Goal: Navigation & Orientation: Find specific page/section

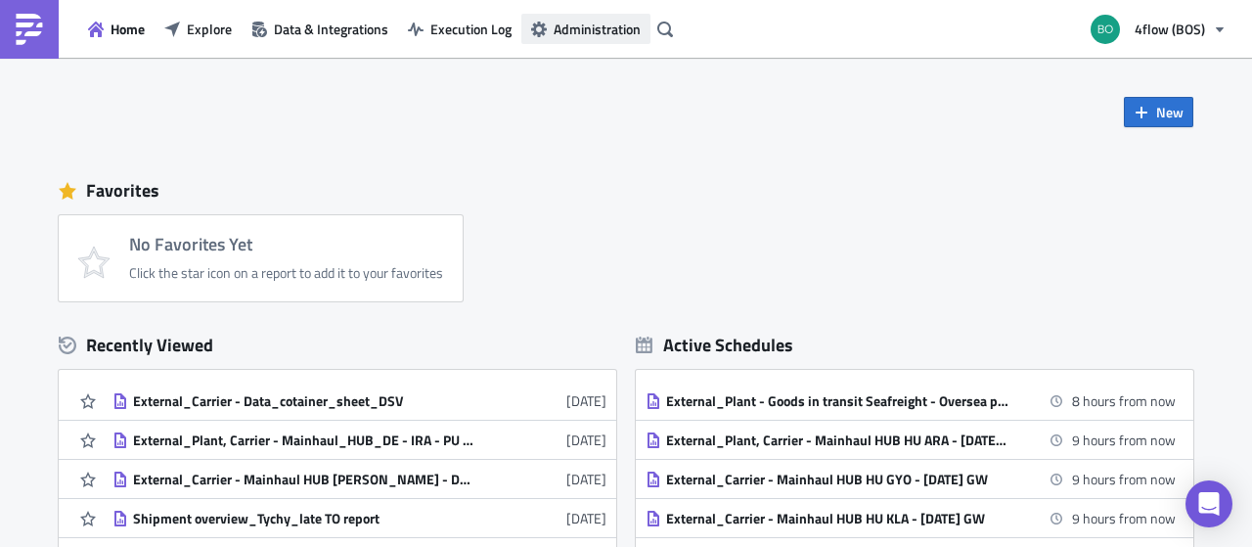
click at [564, 32] on span "Administration" at bounding box center [596, 29] width 87 height 21
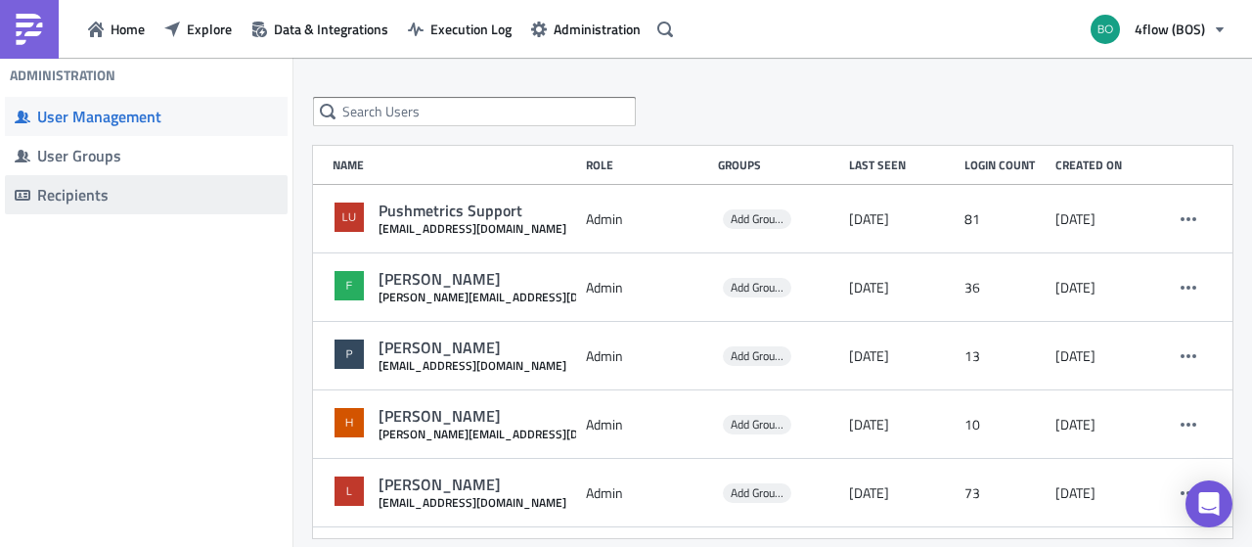
click at [122, 188] on div "Recipients" at bounding box center [157, 195] width 241 height 20
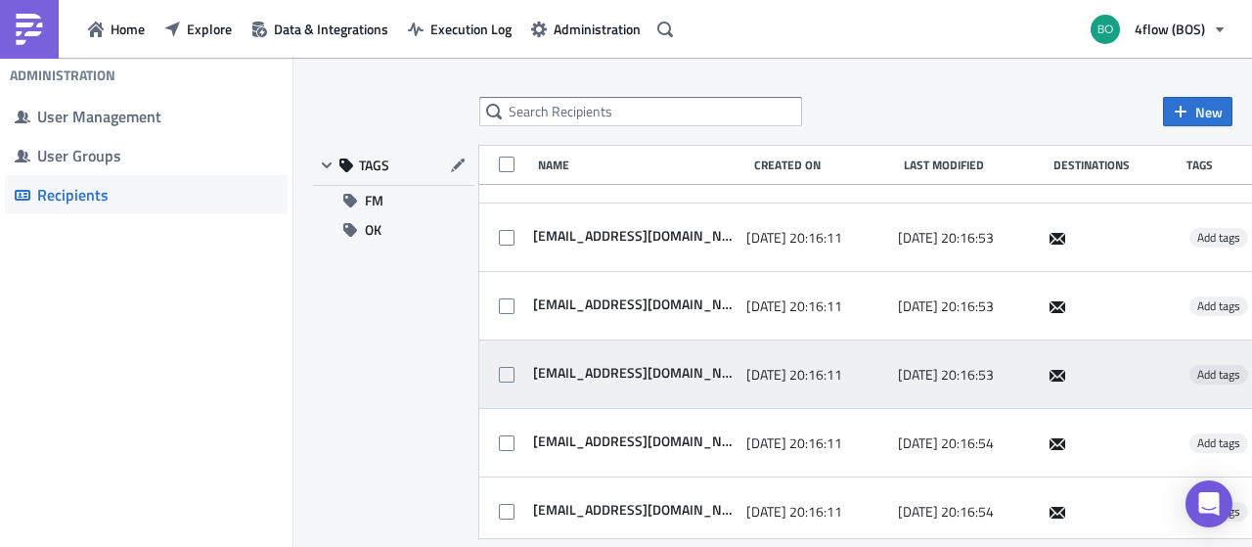
scroll to position [2646, 0]
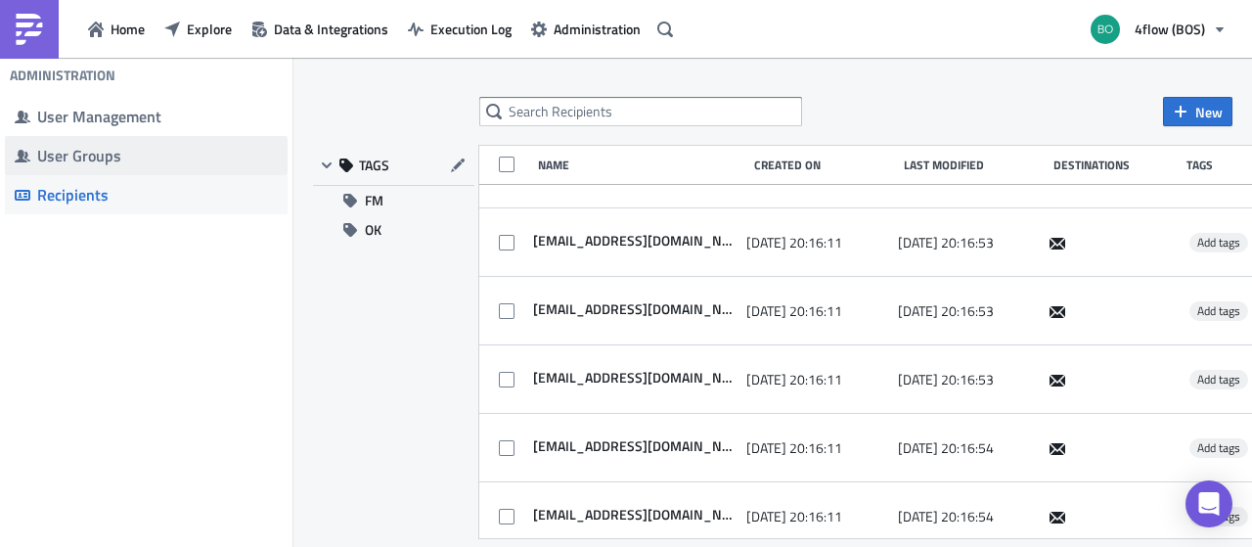
click at [44, 153] on div "User Groups" at bounding box center [157, 156] width 241 height 20
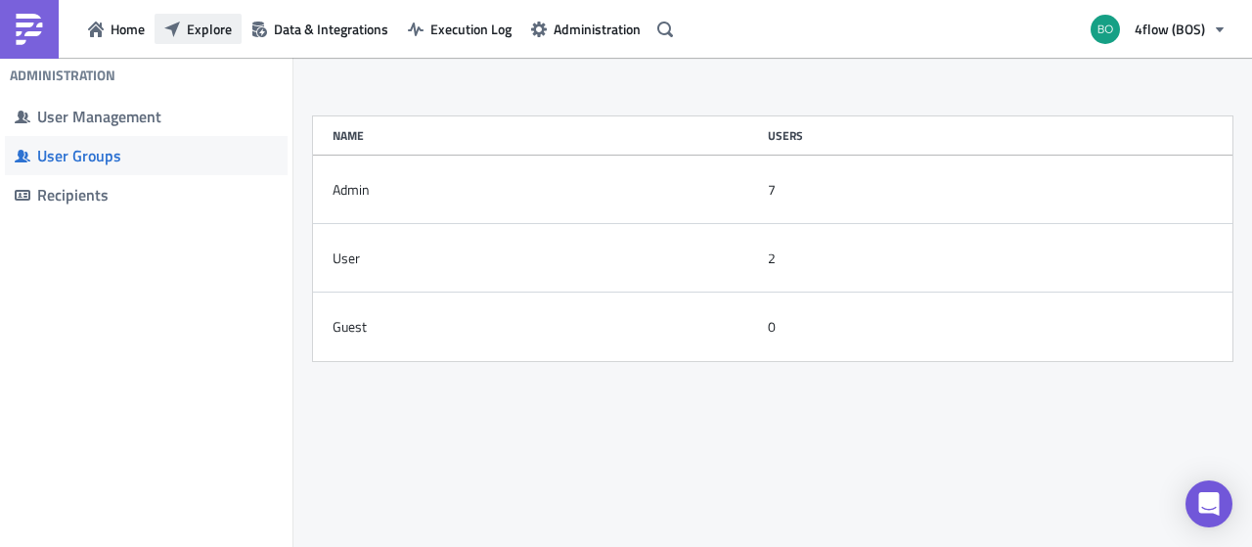
click at [196, 26] on span "Explore" at bounding box center [209, 29] width 45 height 21
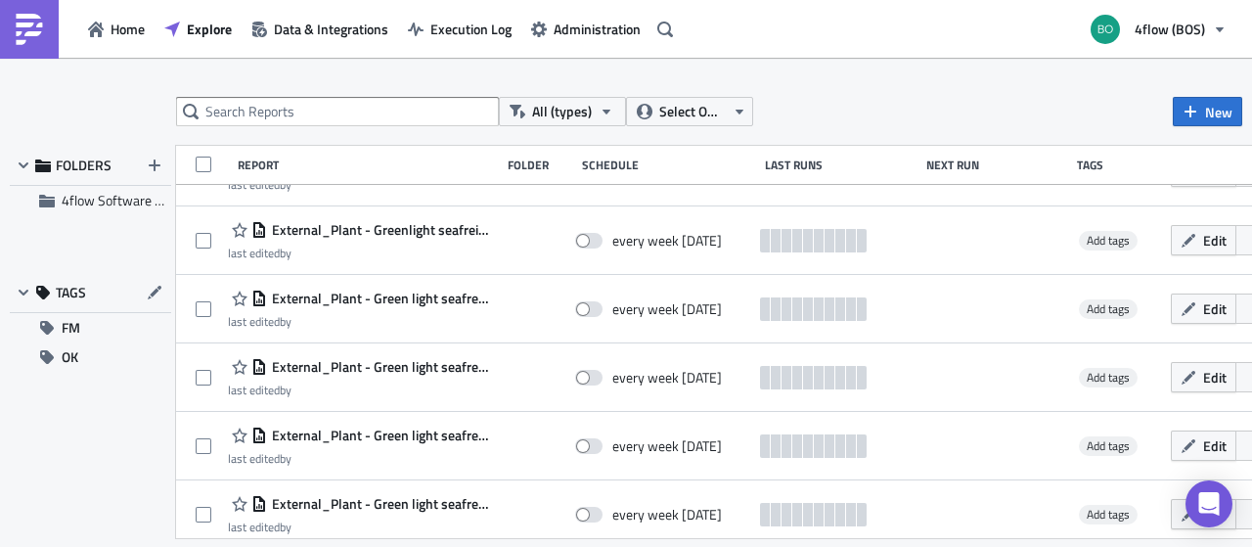
scroll to position [4829, 0]
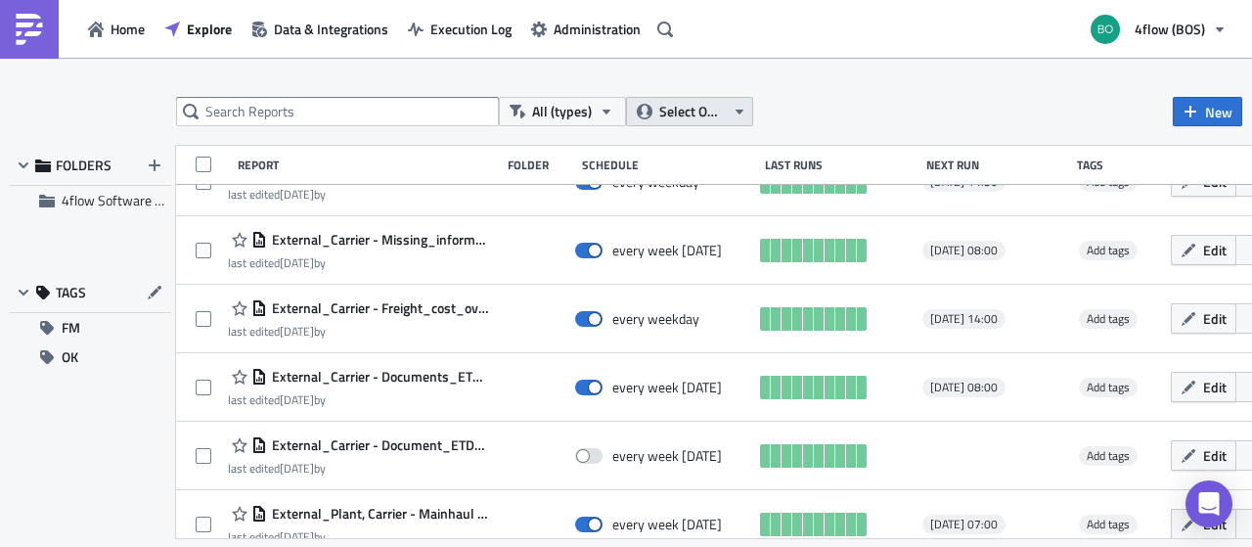
click at [724, 103] on span "Select Owner" at bounding box center [692, 112] width 66 height 22
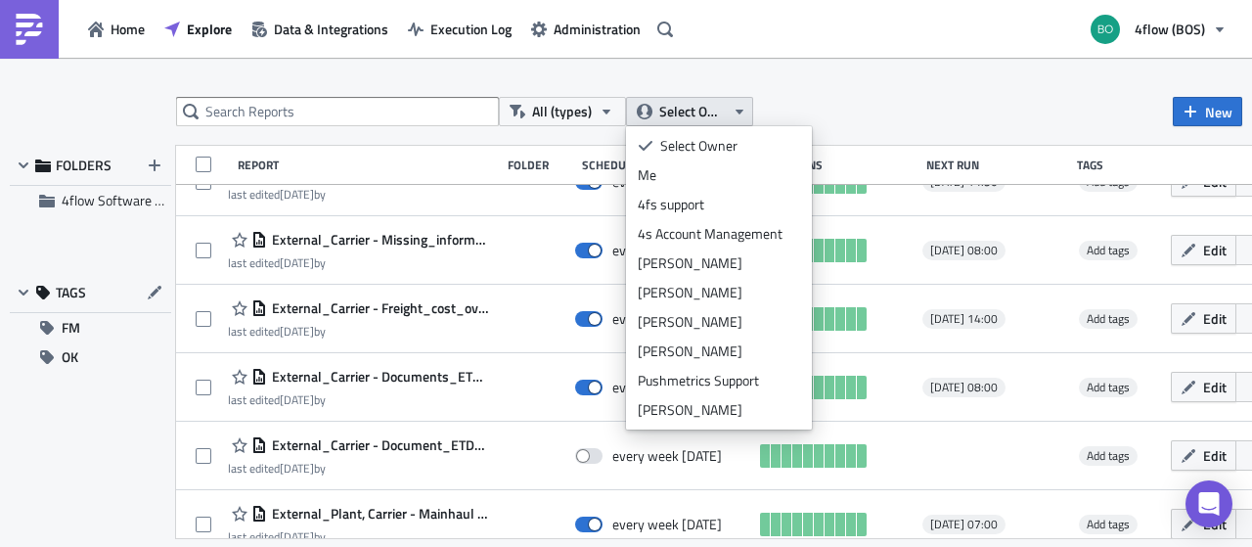
click at [724, 103] on span "Select Owner" at bounding box center [692, 112] width 66 height 22
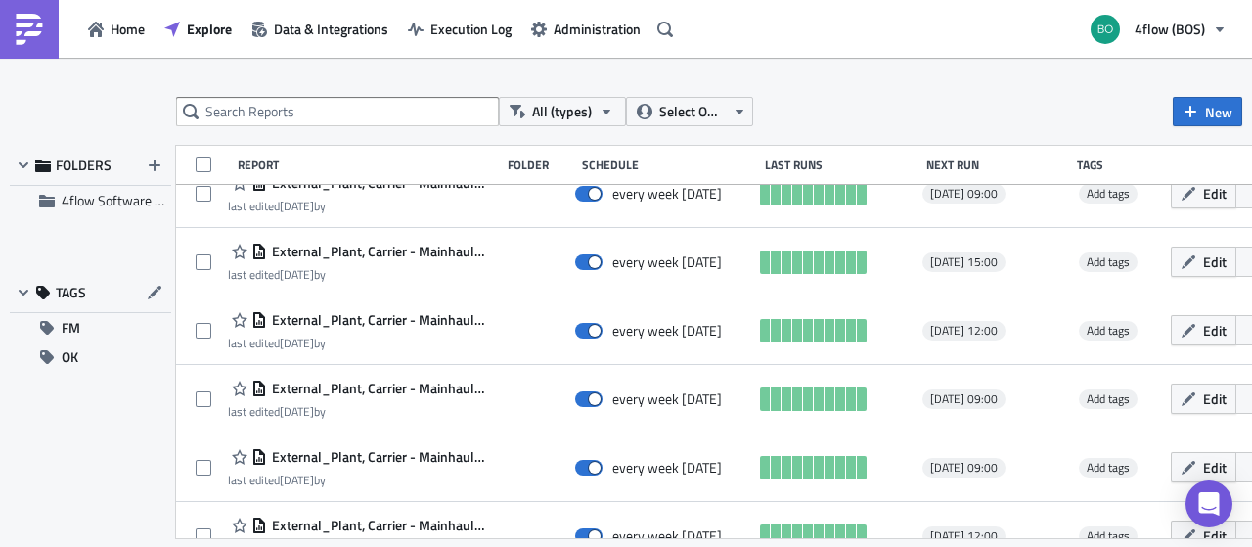
scroll to position [5601, 0]
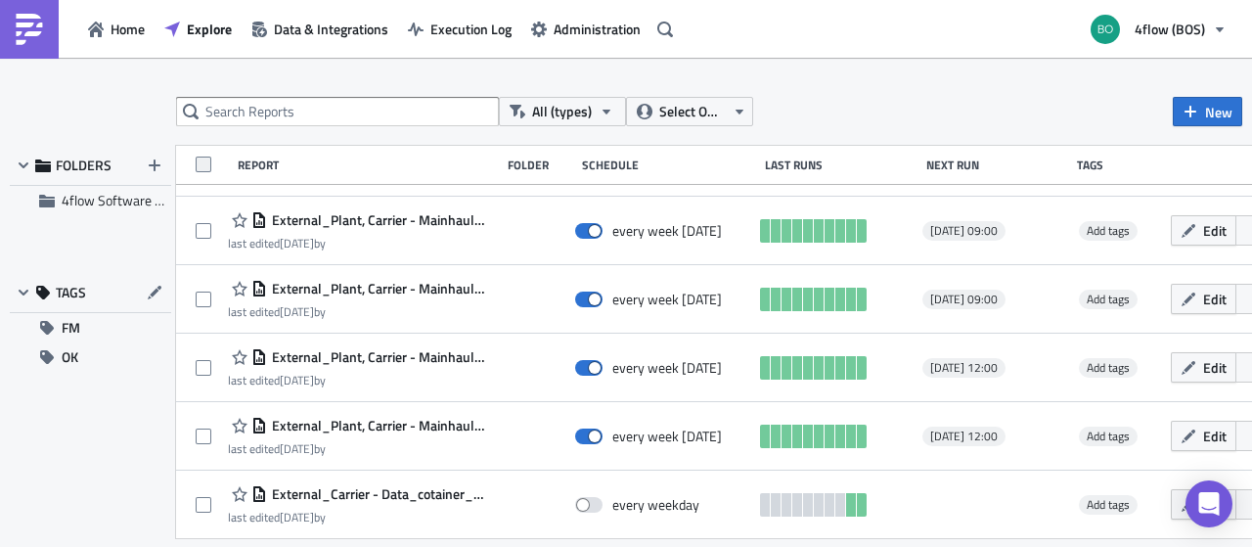
click at [207, 167] on span at bounding box center [204, 164] width 16 height 16
click at [207, 167] on input "checkbox" at bounding box center [205, 166] width 13 height 13
checkbox input "true"
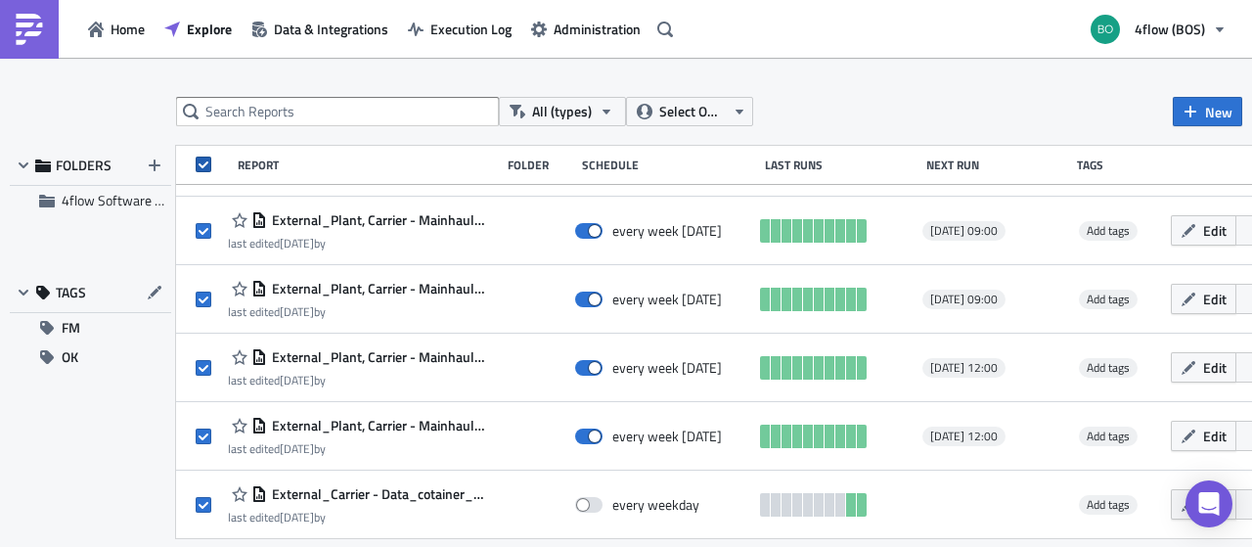
checkbox input "true"
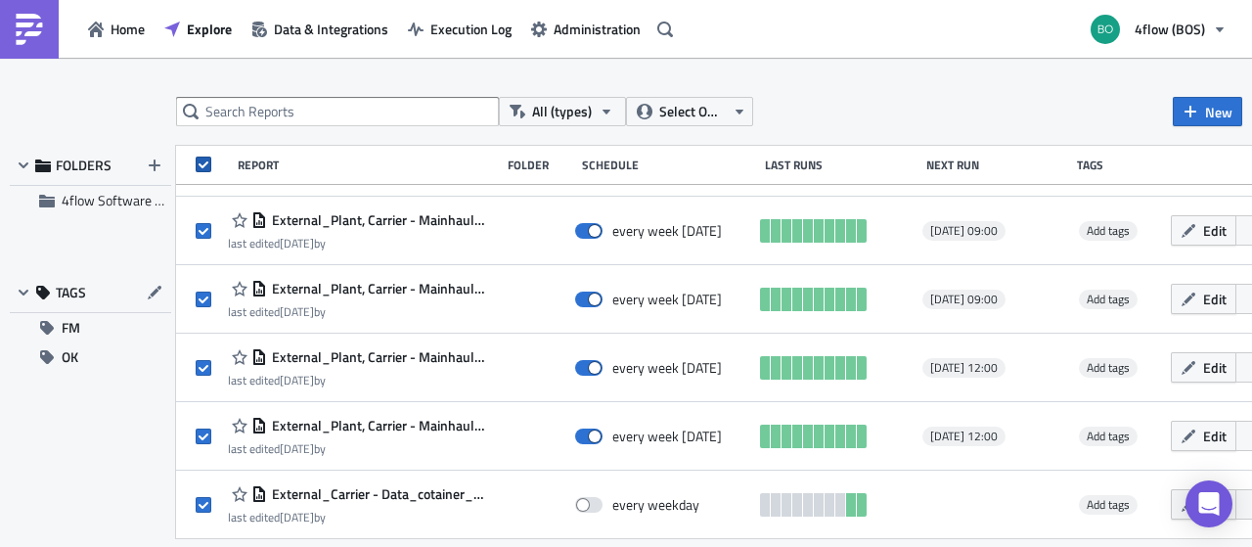
checkbox input "true"
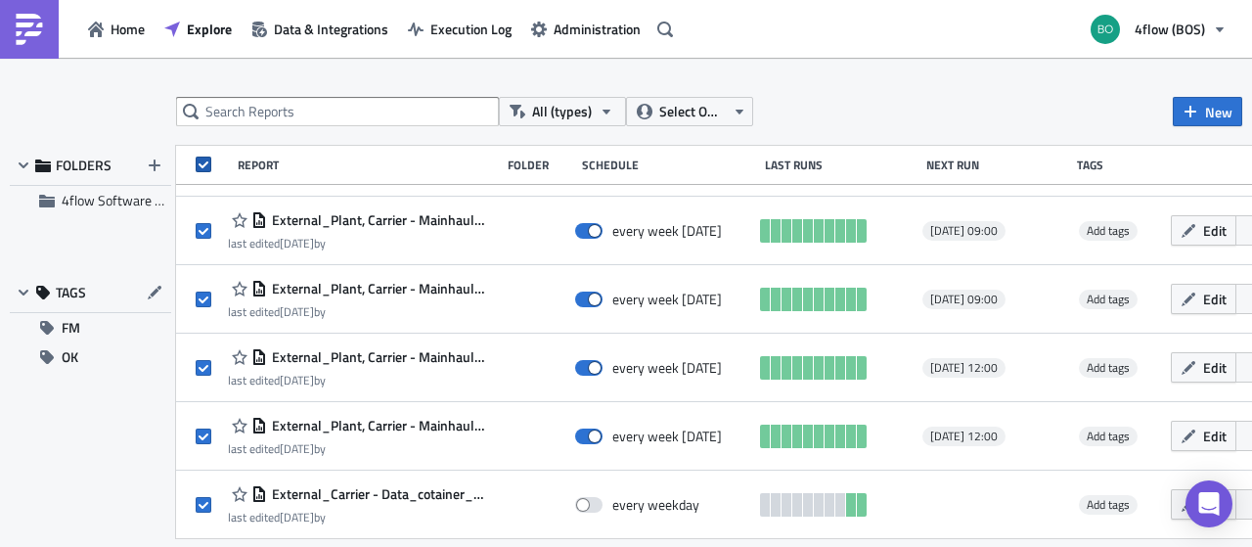
checkbox input "true"
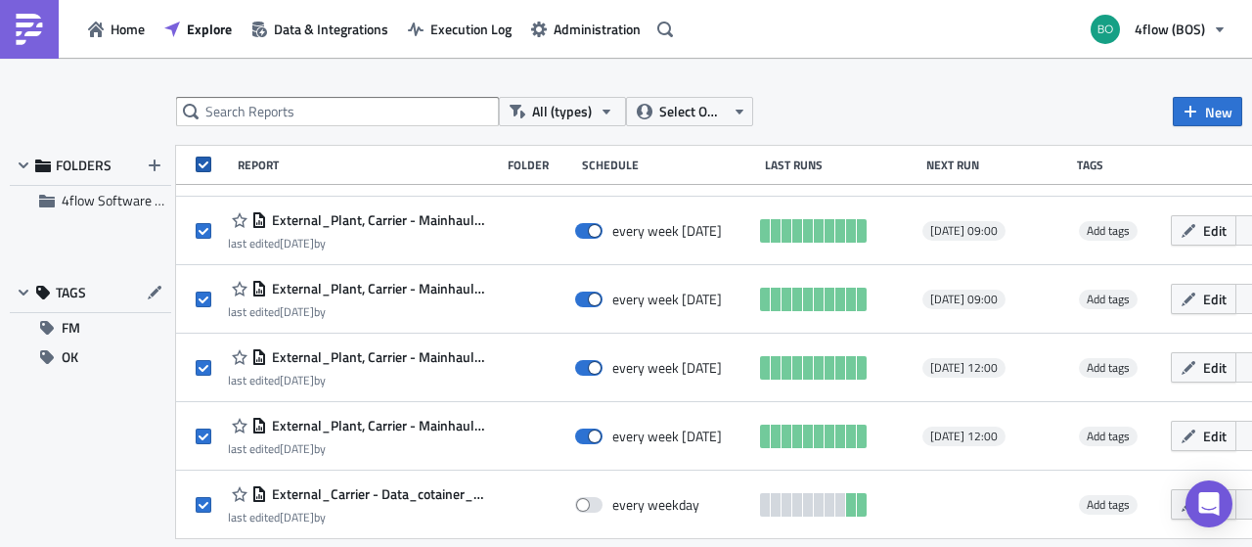
checkbox input "true"
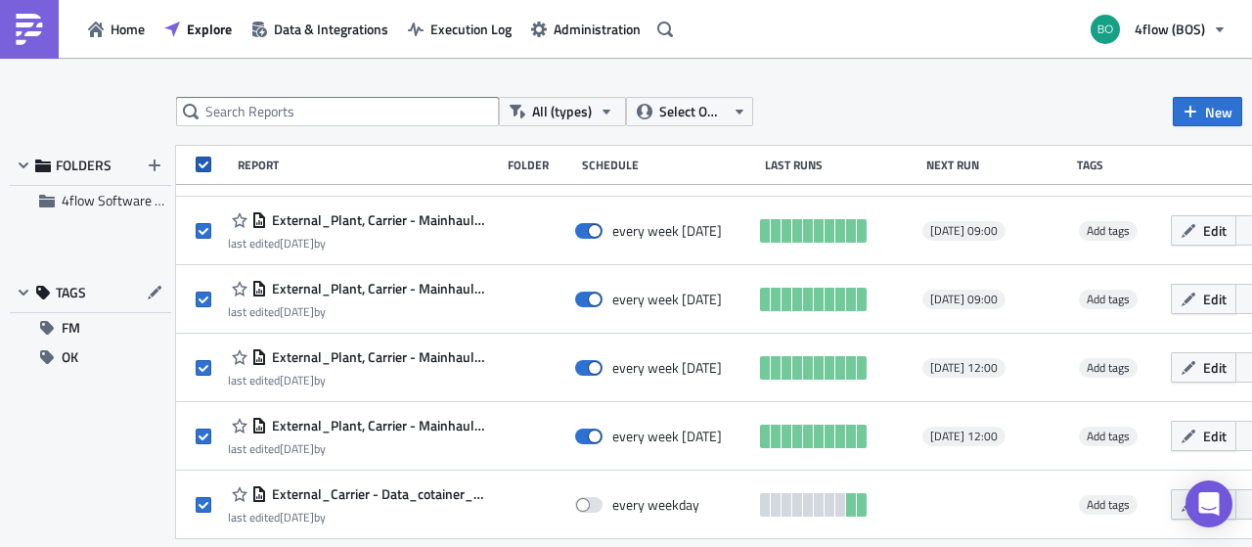
checkbox input "true"
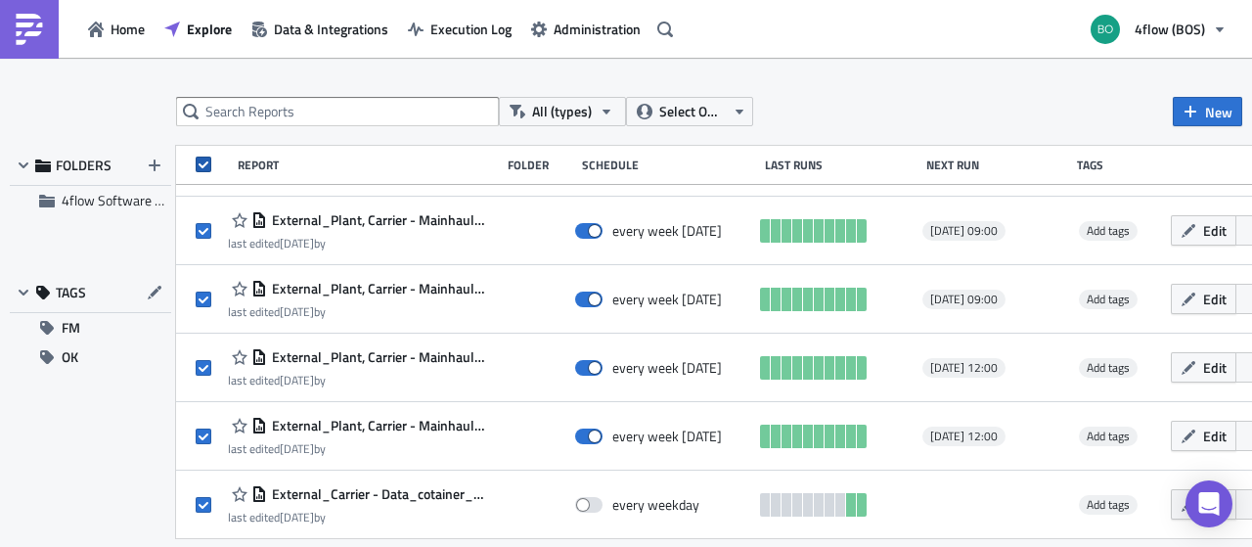
checkbox input "true"
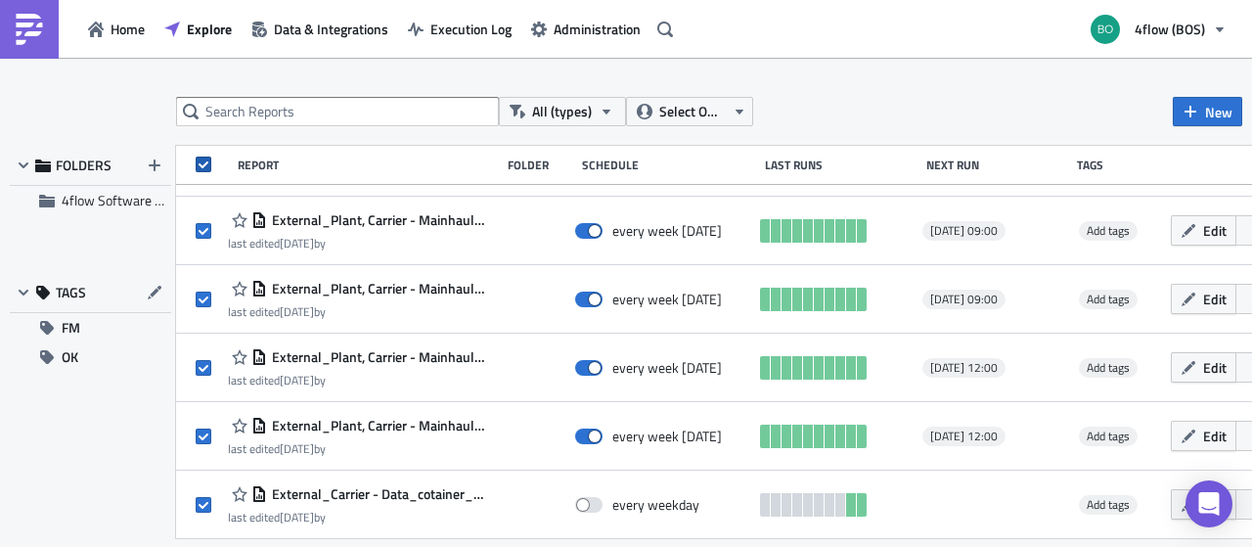
checkbox input "true"
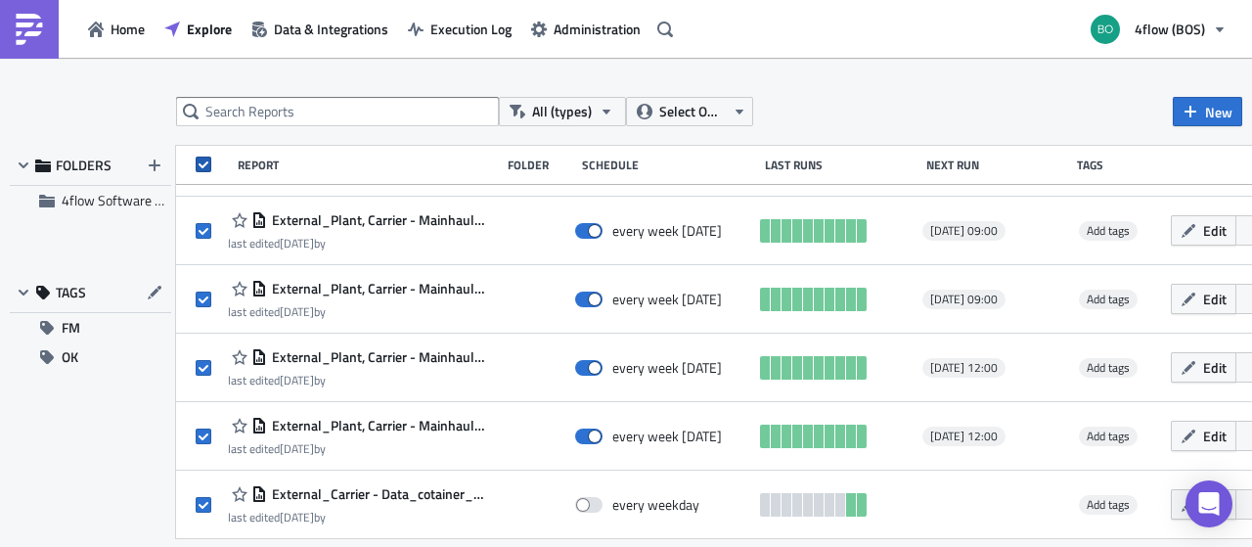
checkbox input "true"
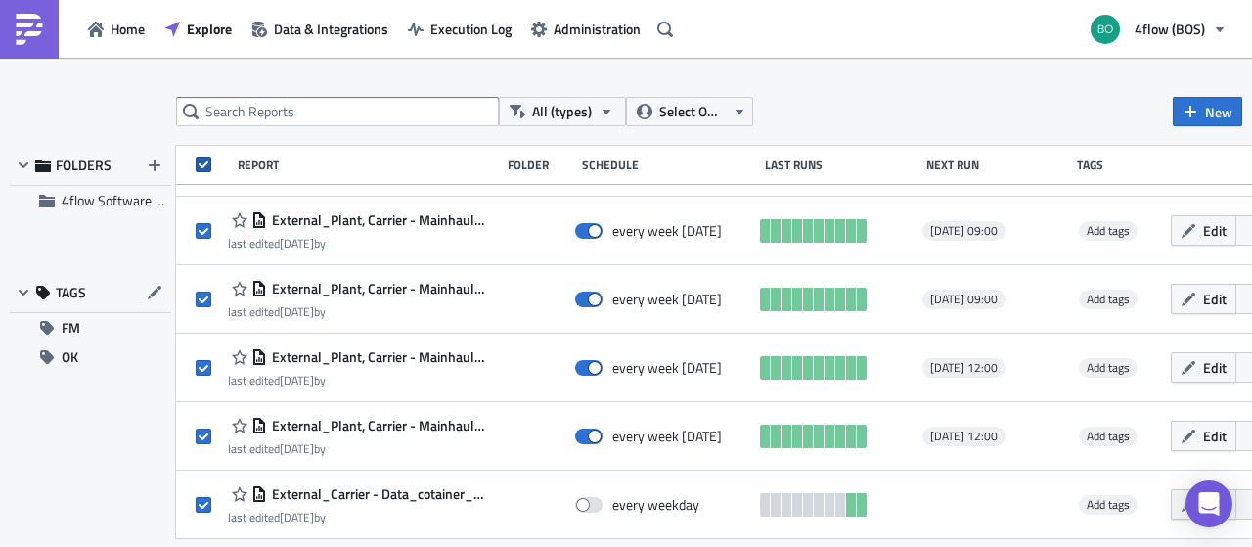
checkbox input "true"
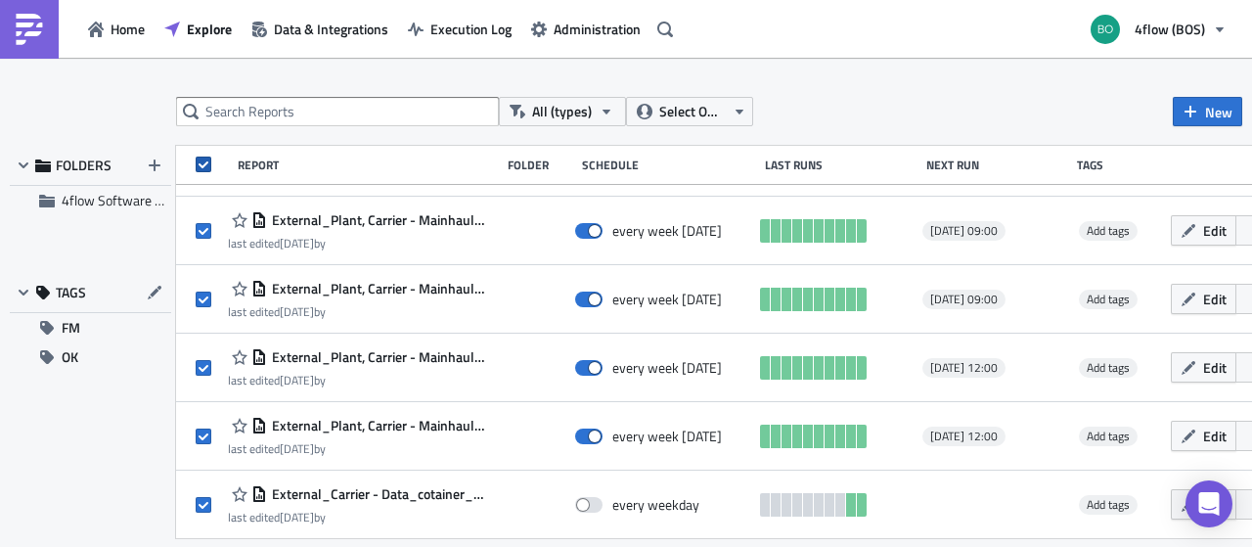
checkbox input "true"
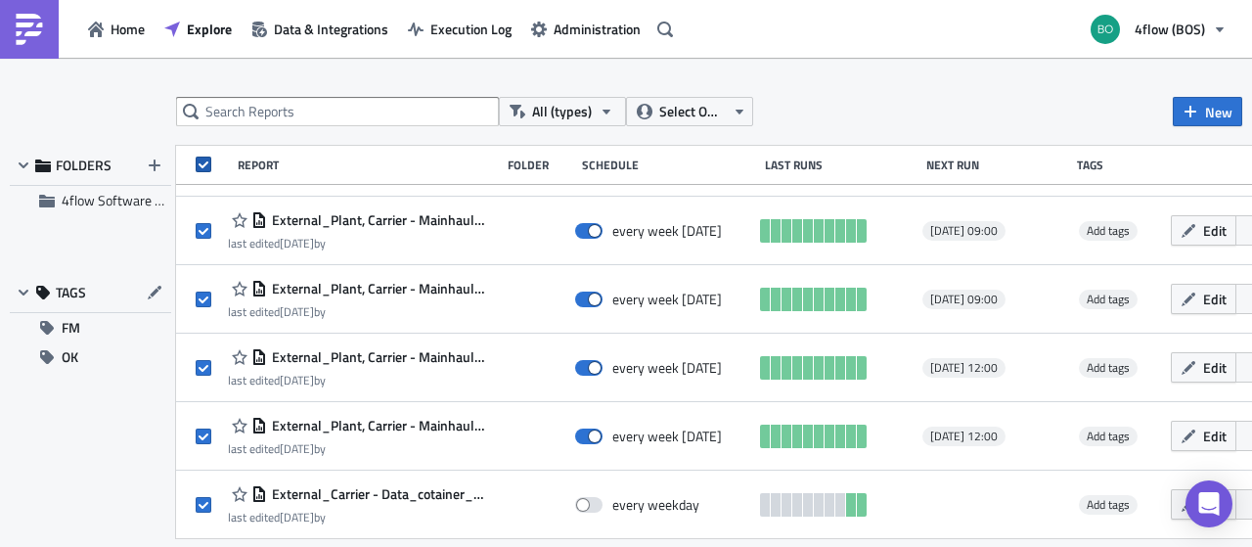
checkbox input "true"
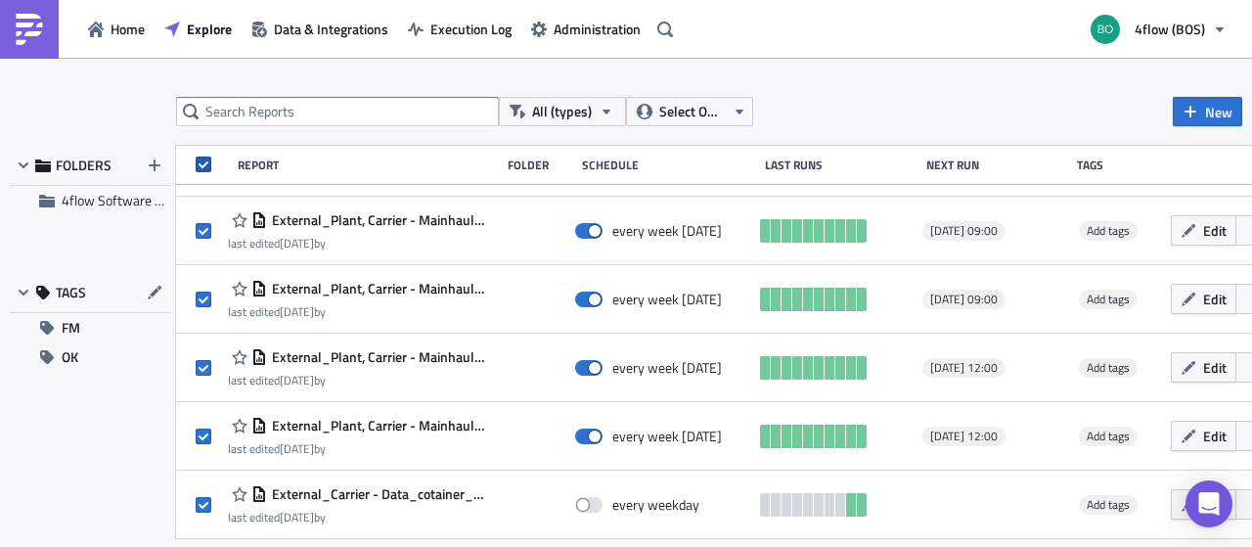
checkbox input "true"
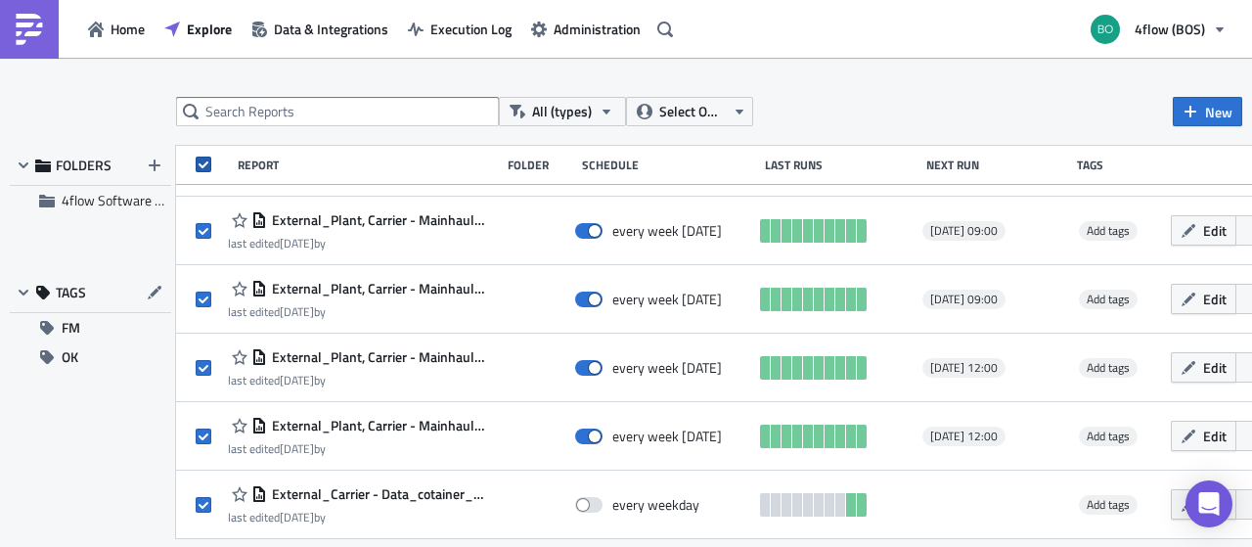
checkbox input "true"
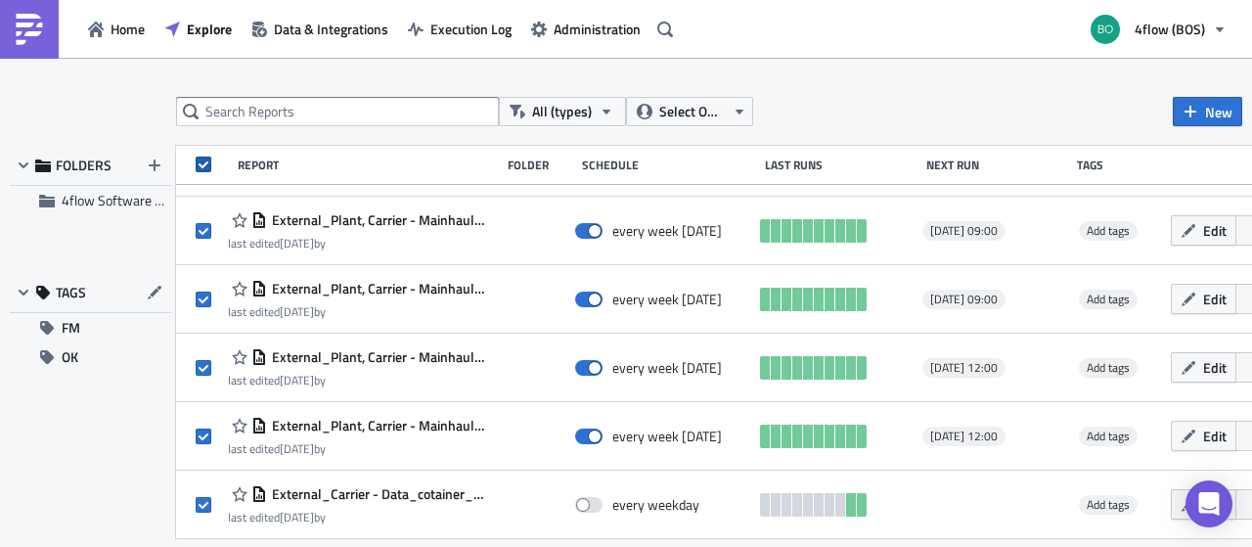
checkbox input "true"
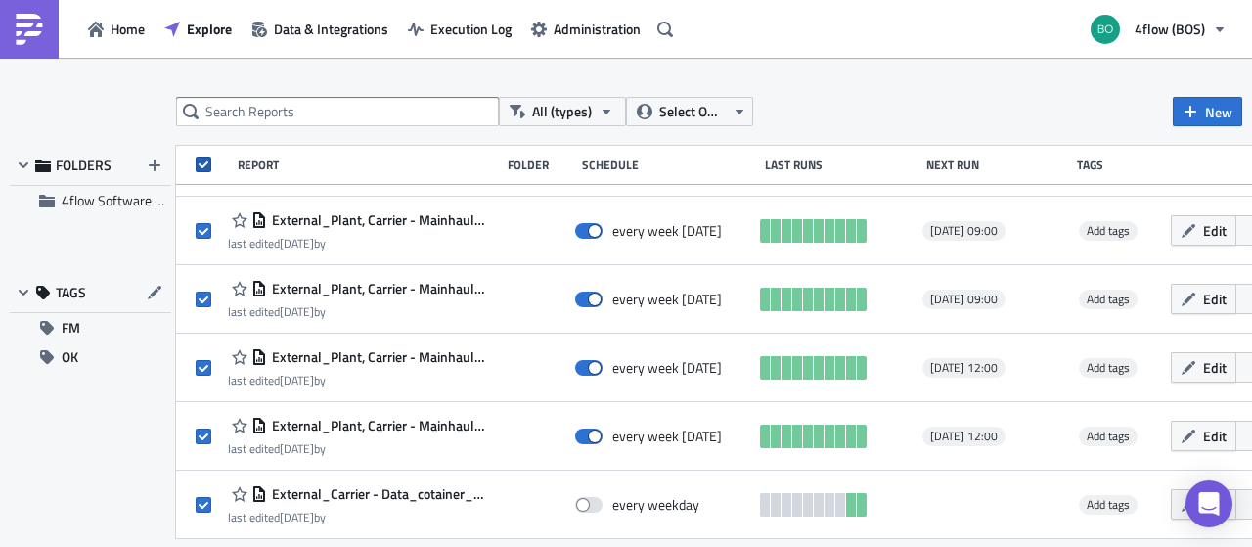
checkbox input "true"
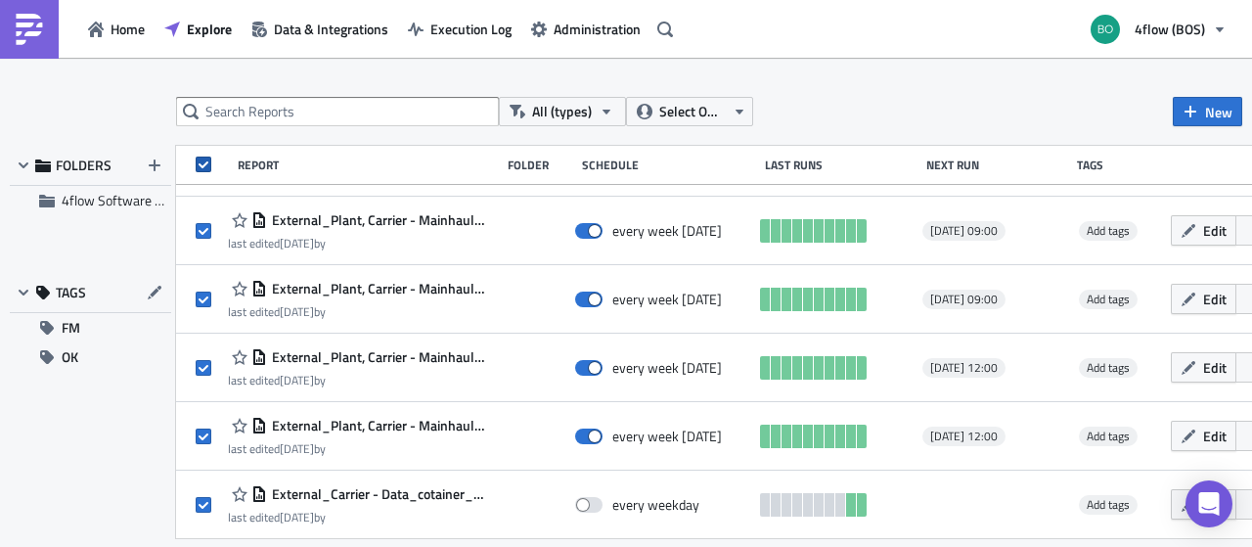
checkbox input "true"
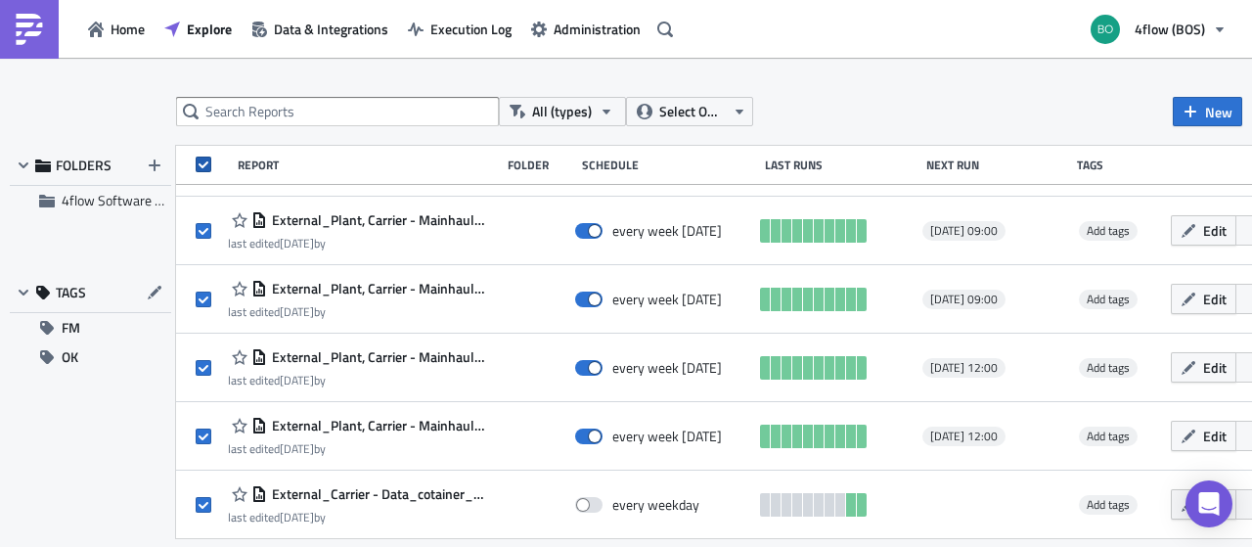
checkbox input "true"
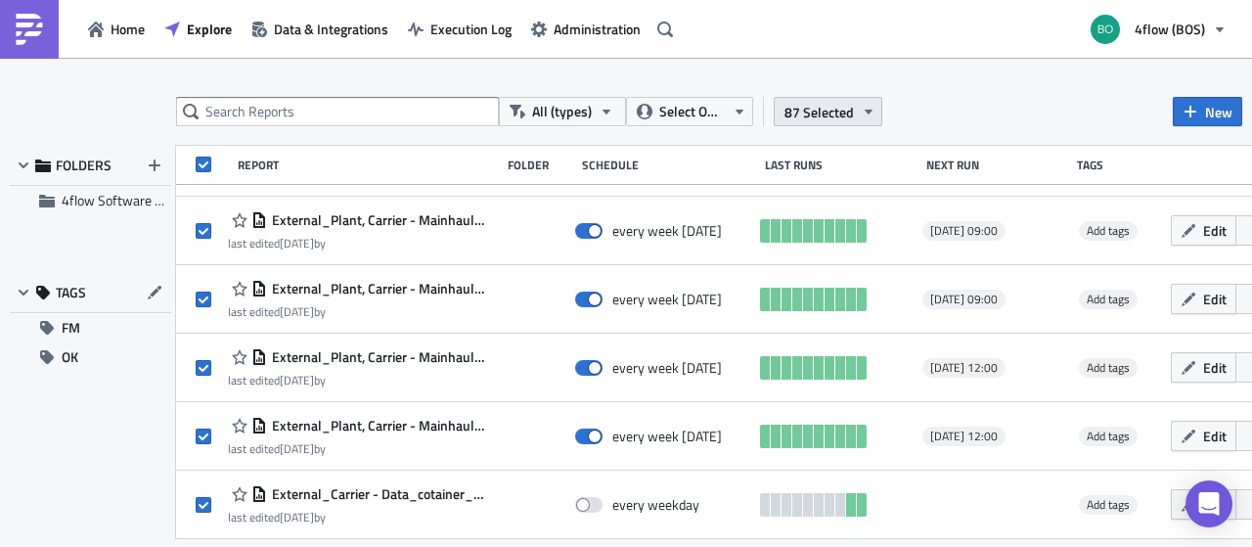
click at [851, 111] on span "87 Selected" at bounding box center [818, 112] width 69 height 21
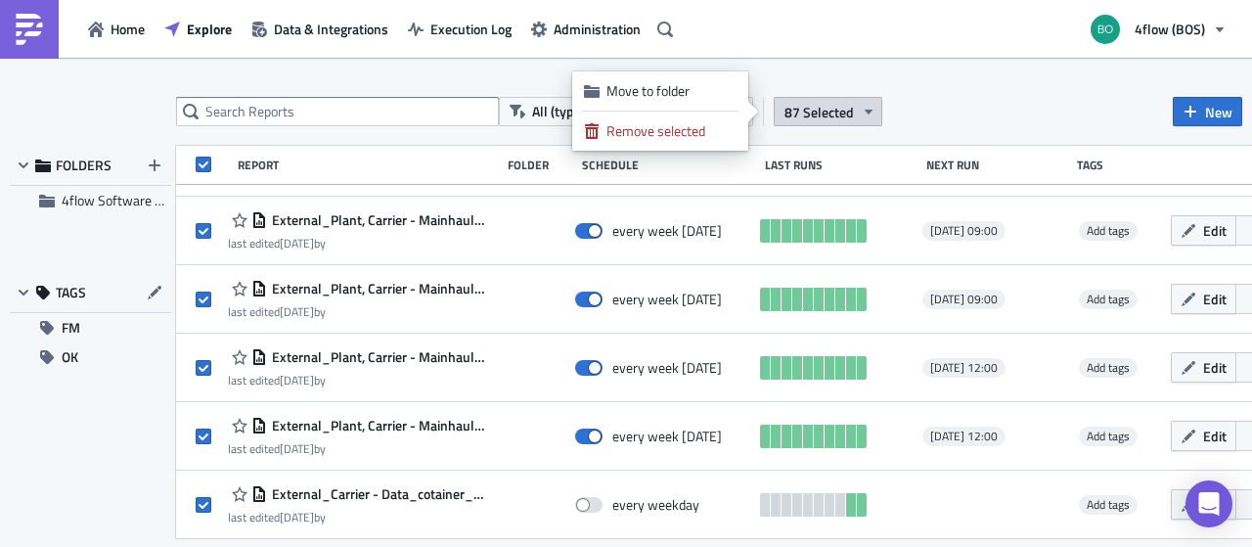
click at [851, 111] on span "87 Selected" at bounding box center [818, 112] width 69 height 21
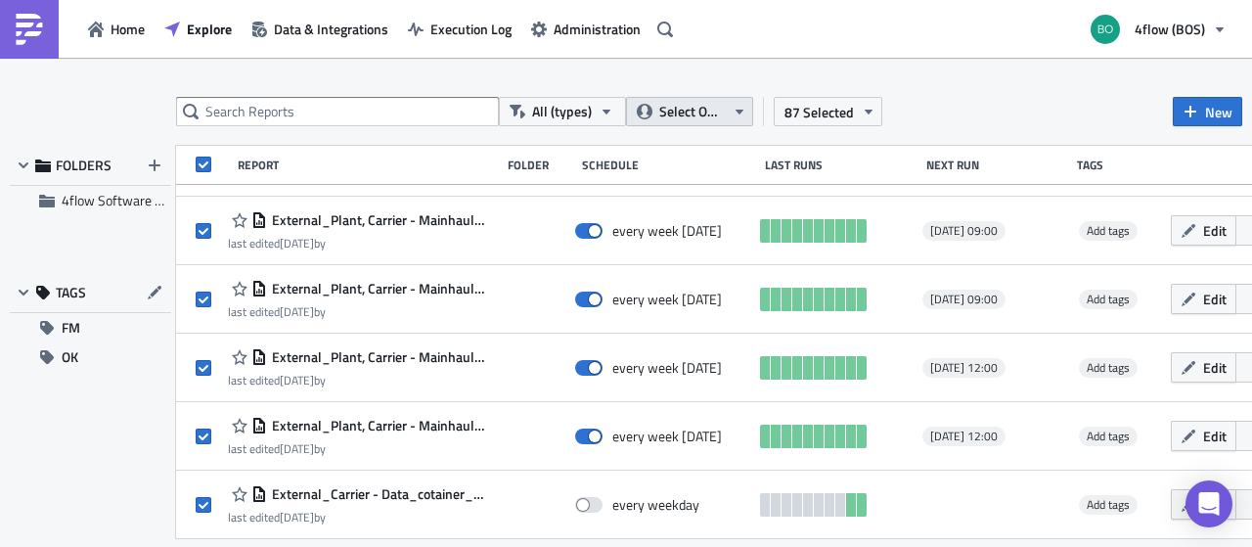
click at [699, 109] on span "Select Owner" at bounding box center [692, 112] width 66 height 22
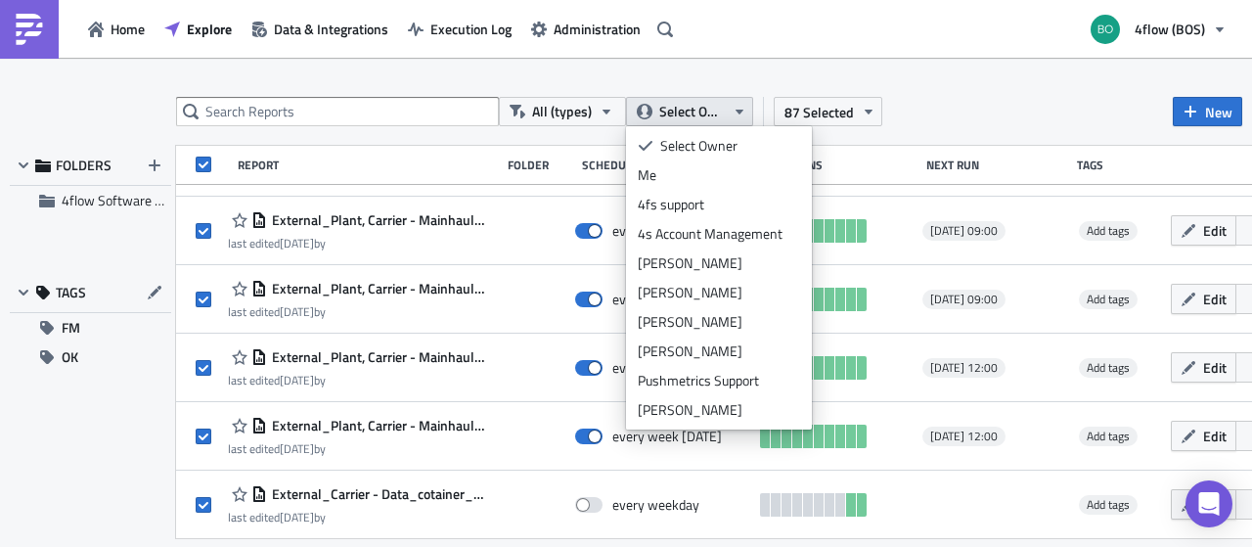
click at [699, 109] on span "Select Owner" at bounding box center [692, 112] width 66 height 22
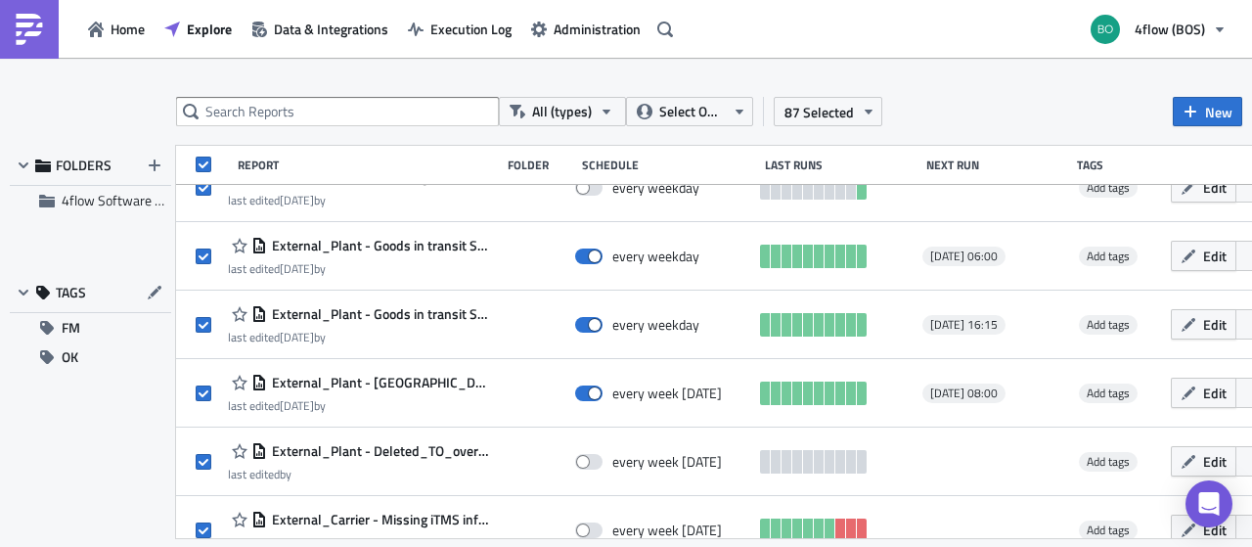
scroll to position [1846, 0]
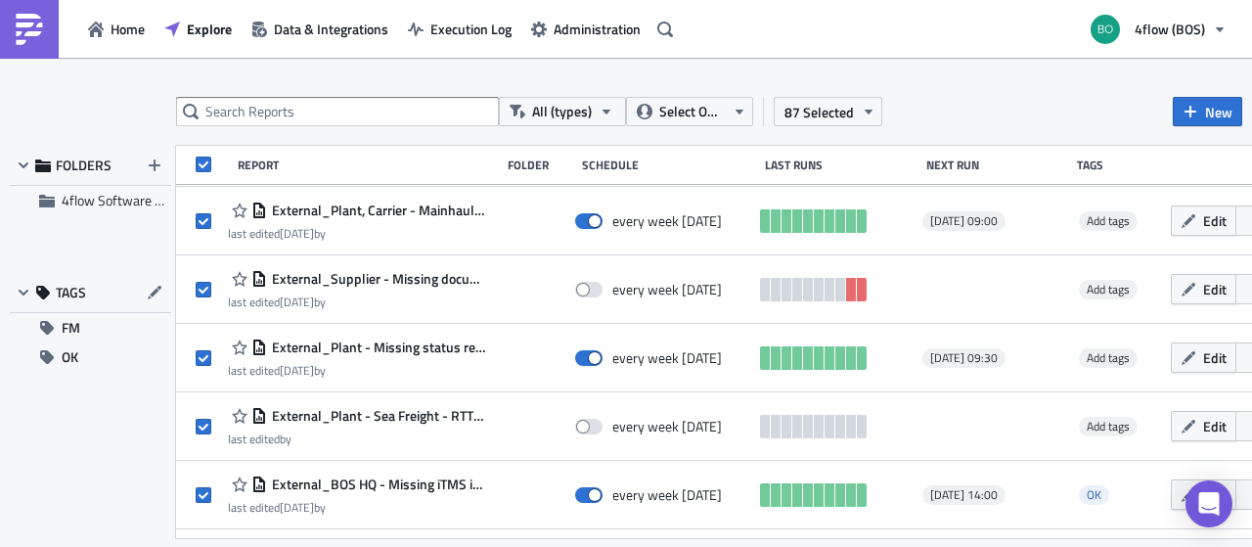
click at [22, 36] on img at bounding box center [29, 29] width 31 height 31
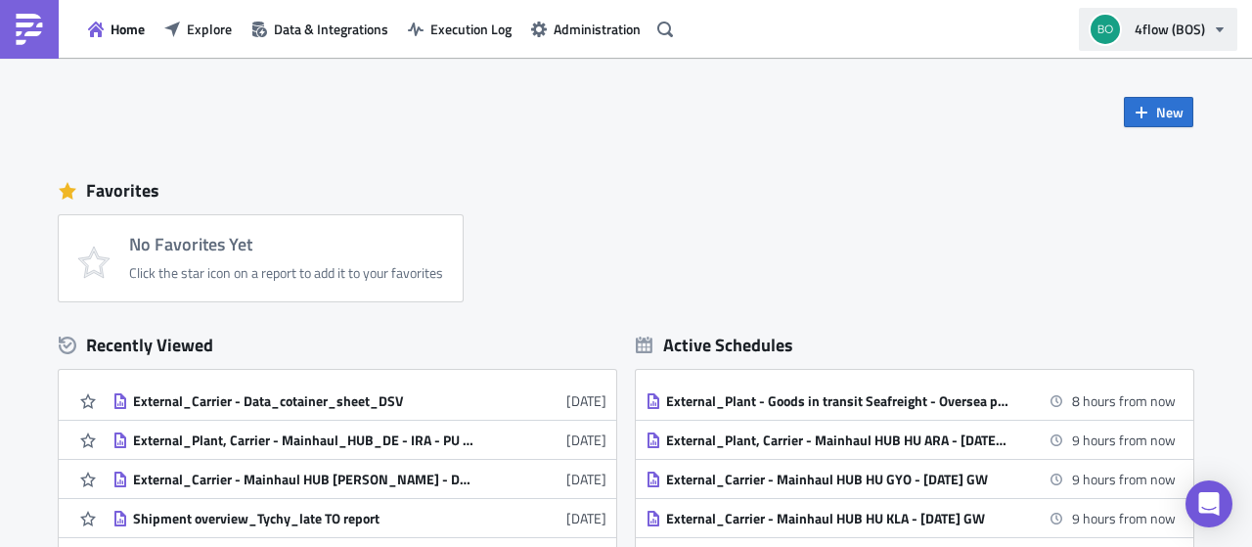
click at [1204, 36] on span "4flow (BOS)" at bounding box center [1169, 29] width 70 height 21
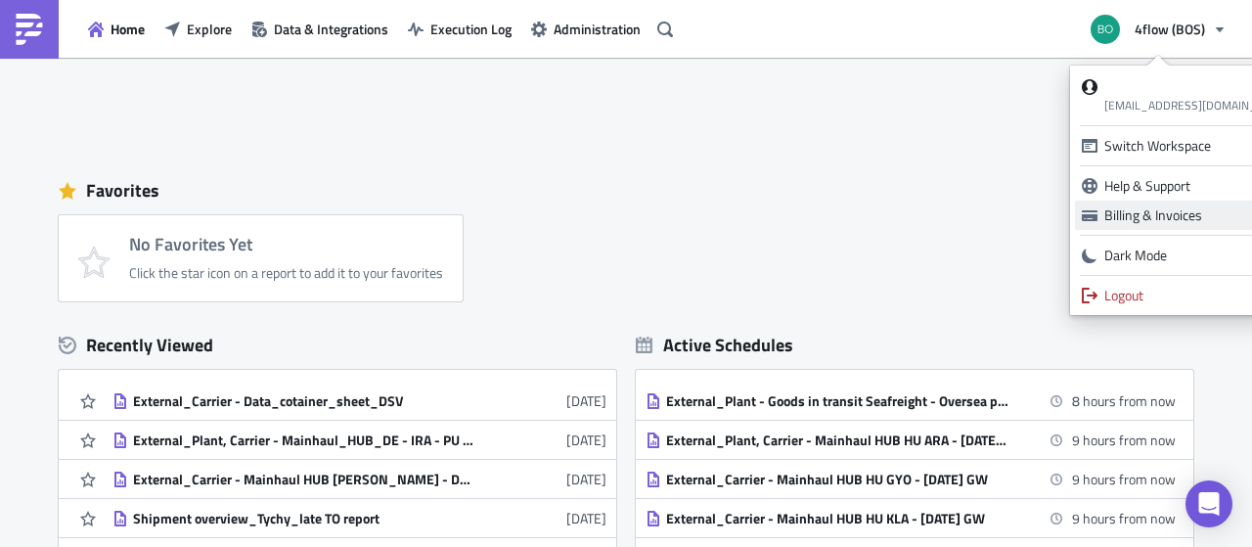
click at [1135, 214] on div "Billing & Invoices" at bounding box center [1198, 215] width 188 height 20
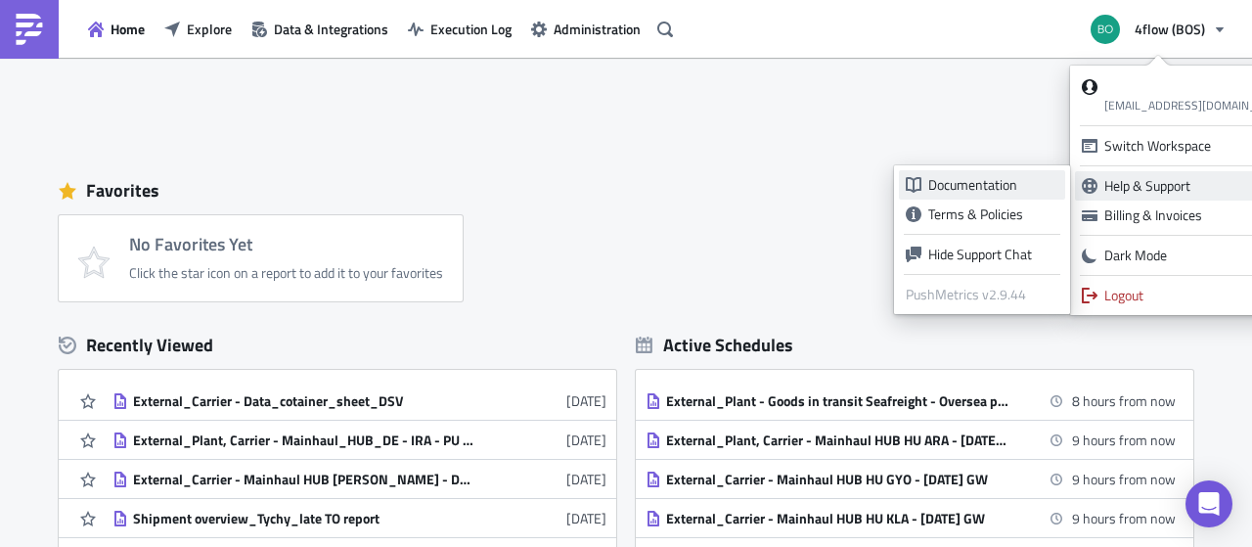
click at [1000, 181] on div "Documentation" at bounding box center [993, 185] width 130 height 20
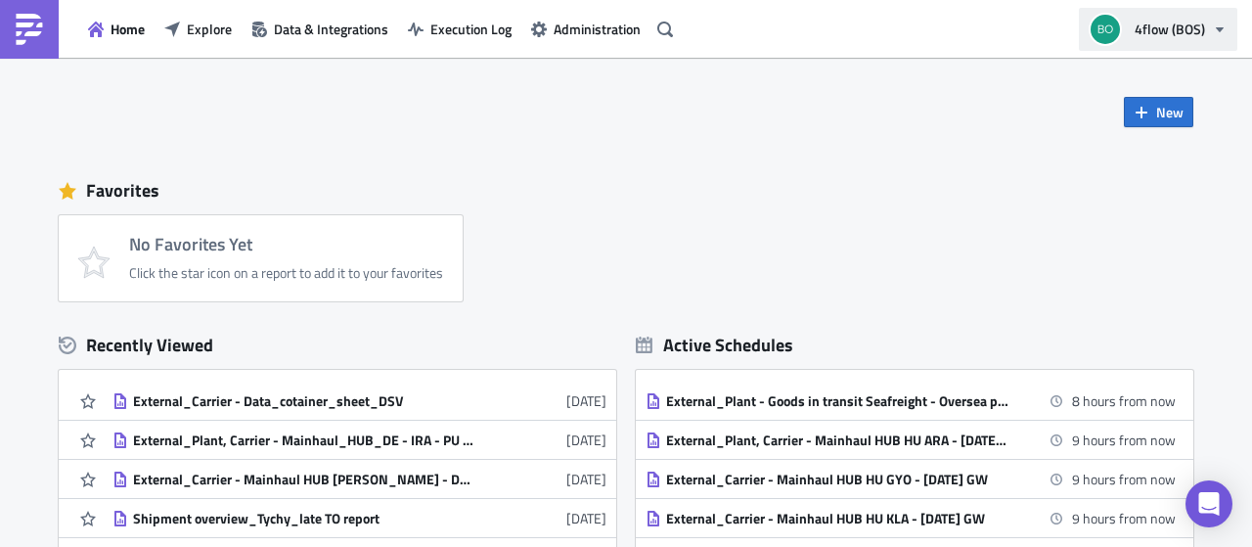
click at [1167, 24] on span "4flow (BOS)" at bounding box center [1169, 29] width 70 height 21
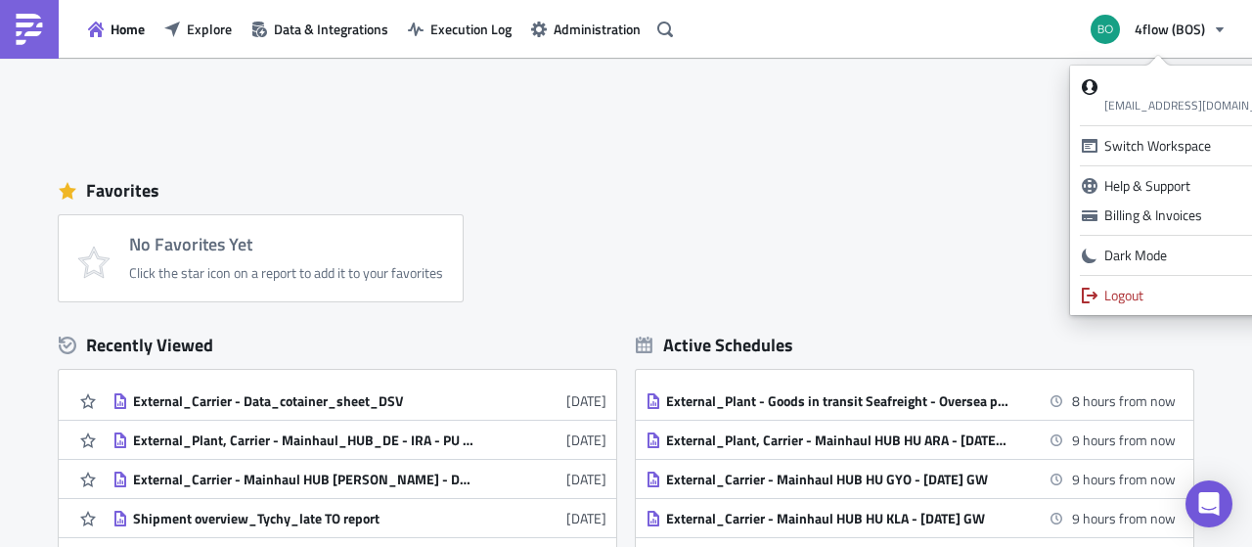
click at [559, 191] on div "Favorites" at bounding box center [626, 190] width 1134 height 29
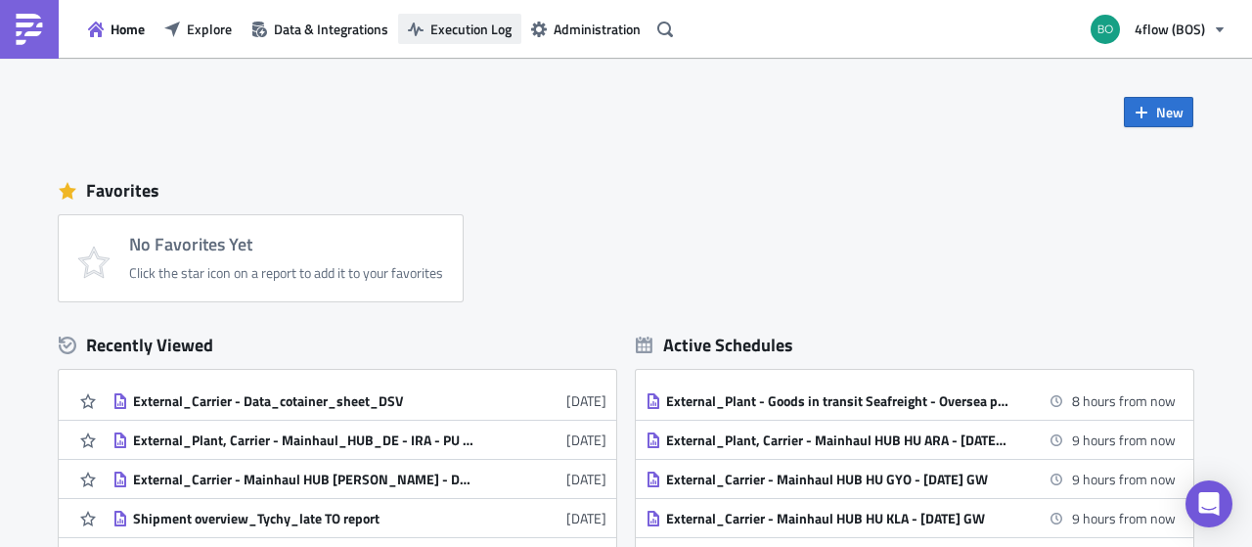
click at [475, 29] on span "Execution Log" at bounding box center [470, 29] width 81 height 21
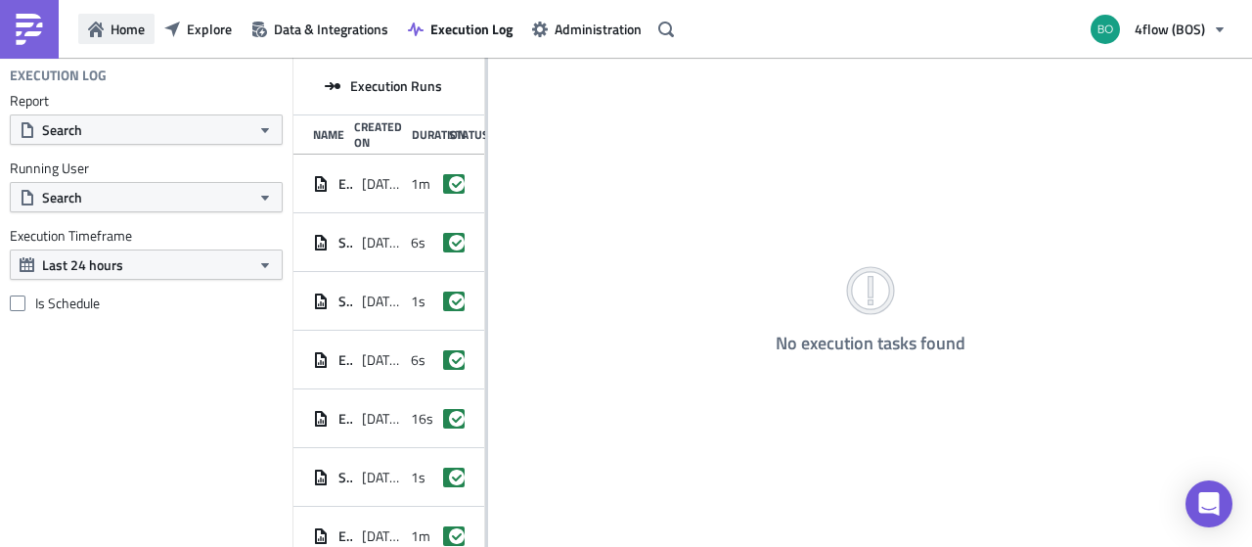
click at [136, 34] on span "Home" at bounding box center [128, 29] width 34 height 21
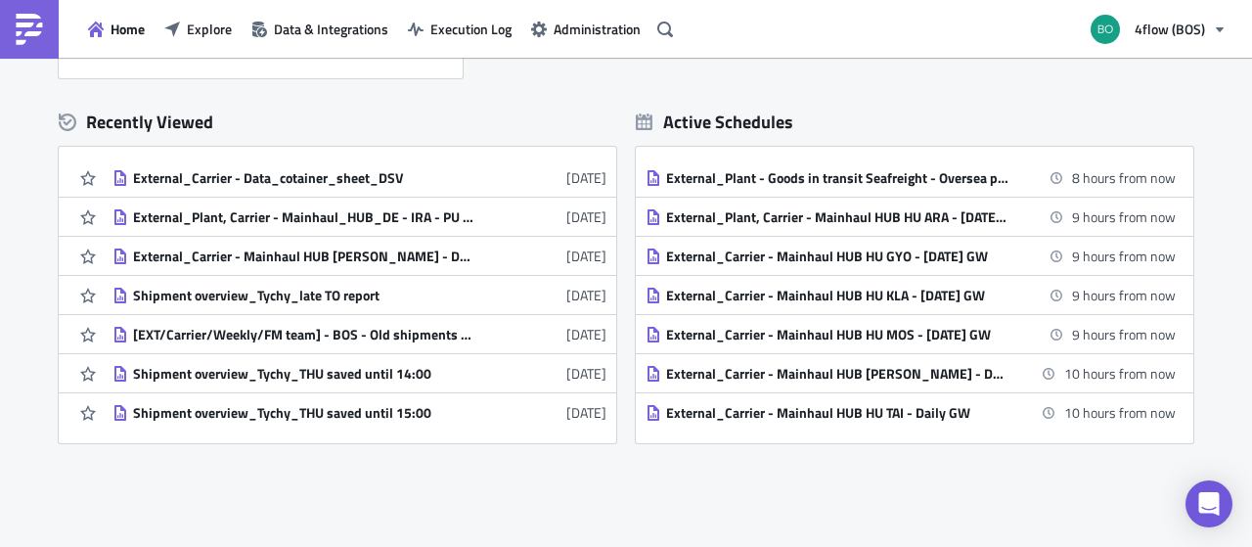
scroll to position [311, 0]
